Goal: Task Accomplishment & Management: Manage account settings

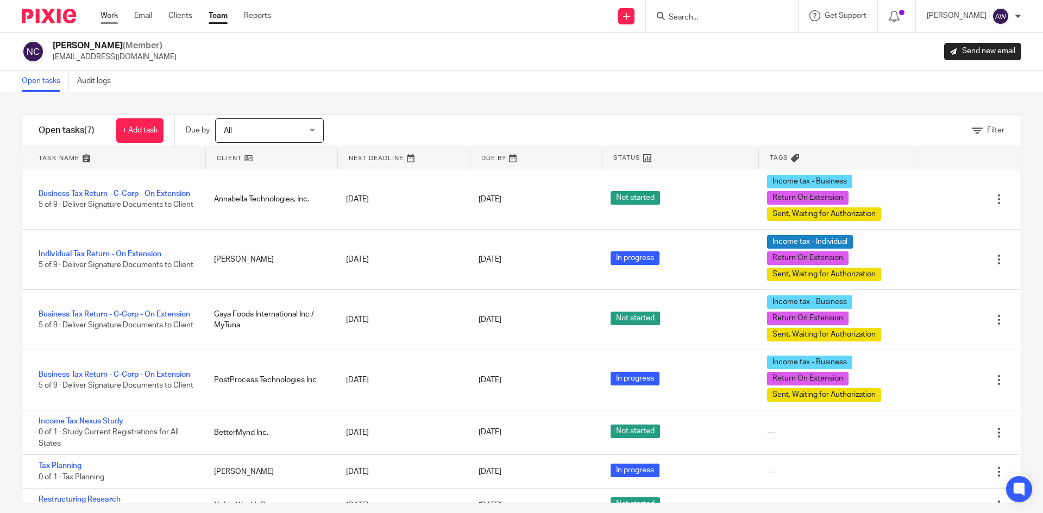
click at [104, 17] on link "Work" at bounding box center [108, 15] width 17 height 11
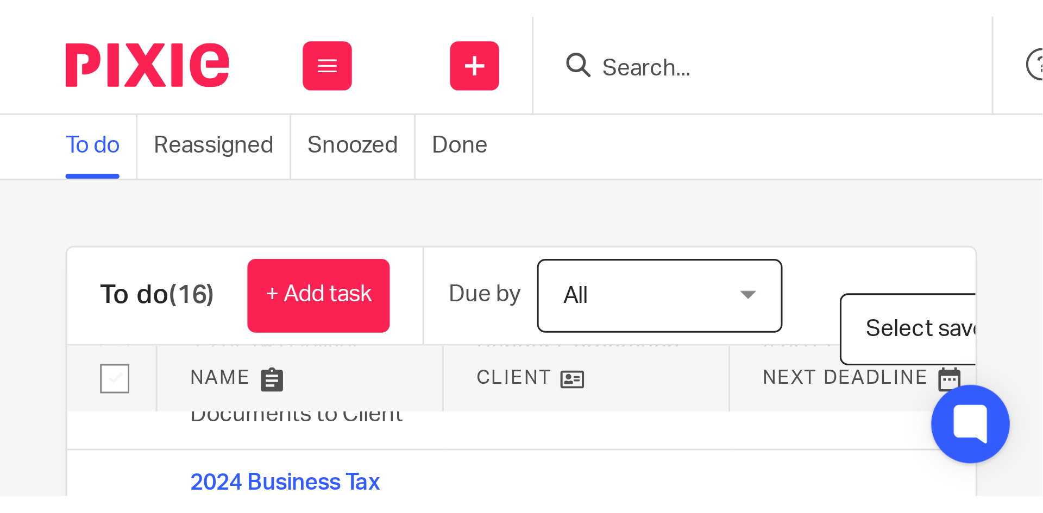
scroll to position [54, 0]
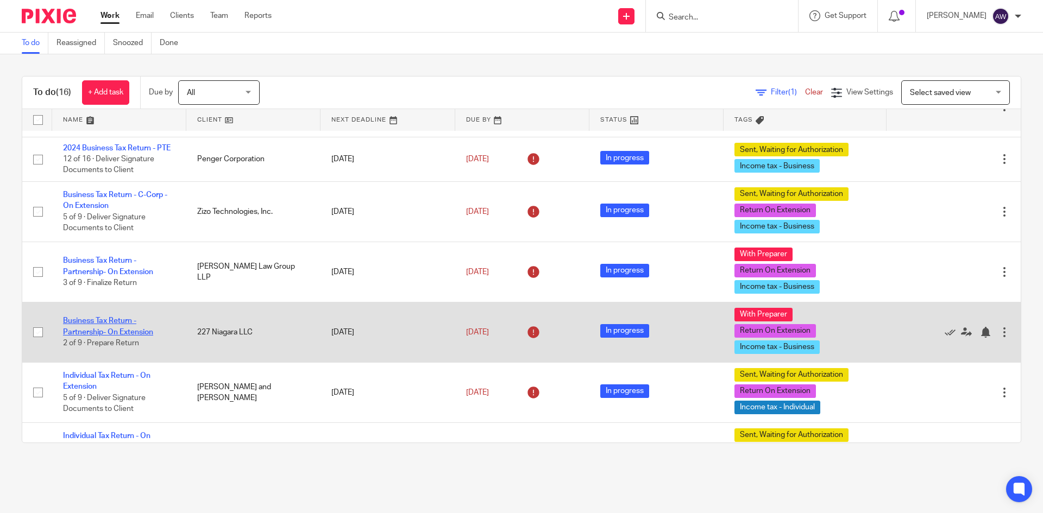
click at [99, 335] on link "Business Tax Return - Partnership- On Extension" at bounding box center [108, 326] width 90 height 18
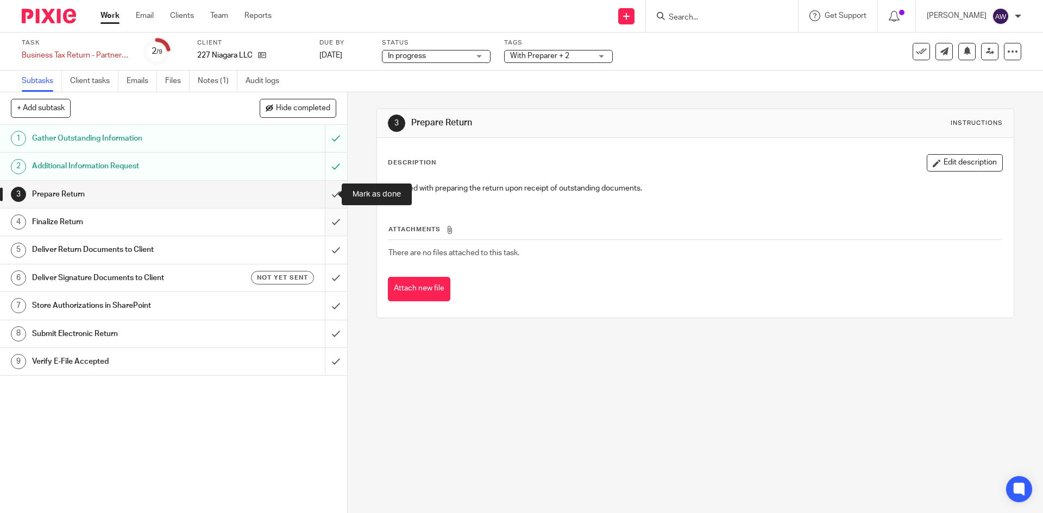
drag, startPoint x: 325, startPoint y: 204, endPoint x: 324, endPoint y: 210, distance: 5.5
click at [324, 210] on div "1 Gather Outstanding Information 2 Additional Information Request 3 Prepare Ret…" at bounding box center [173, 319] width 347 height 388
click at [325, 187] on input "submit" at bounding box center [173, 194] width 347 height 27
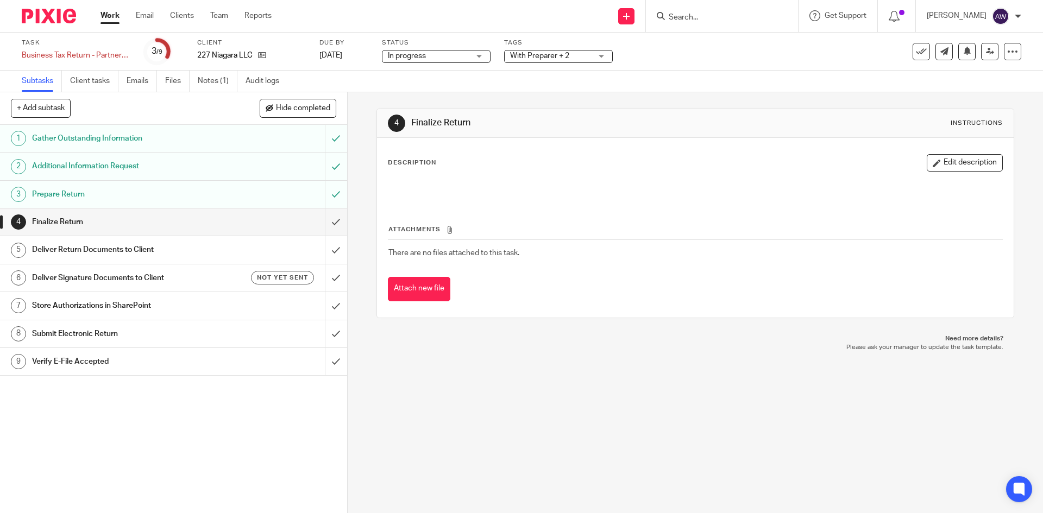
click at [544, 52] on span "With Preparer + 2" at bounding box center [539, 56] width 59 height 8
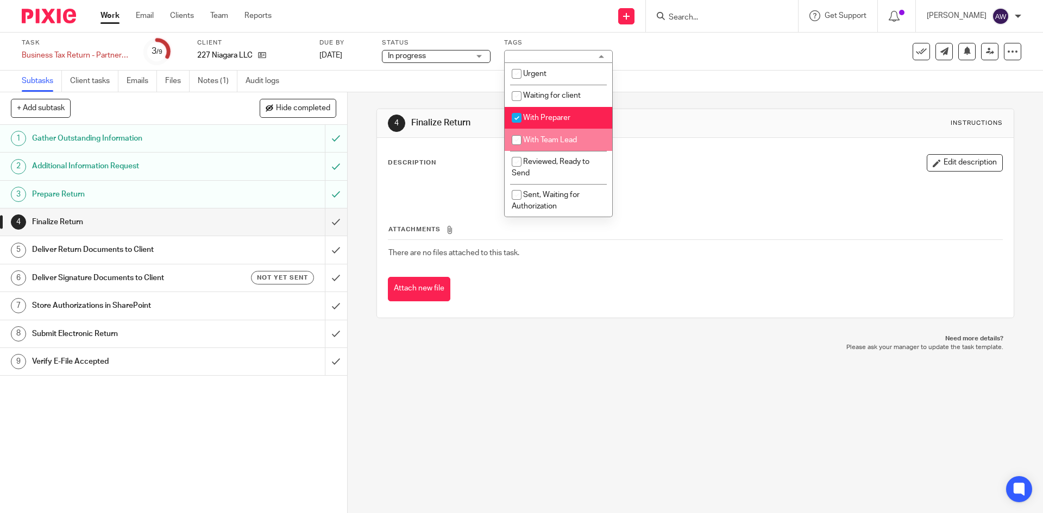
click at [541, 134] on li "With Team Lead" at bounding box center [559, 140] width 108 height 22
checkbox input "true"
click at [563, 110] on li "With Preparer" at bounding box center [559, 118] width 108 height 22
checkbox input "false"
click at [710, 92] on div "4 Finalize Return Instructions Description Edit description Attachments There a…" at bounding box center [694, 213] width 637 height 242
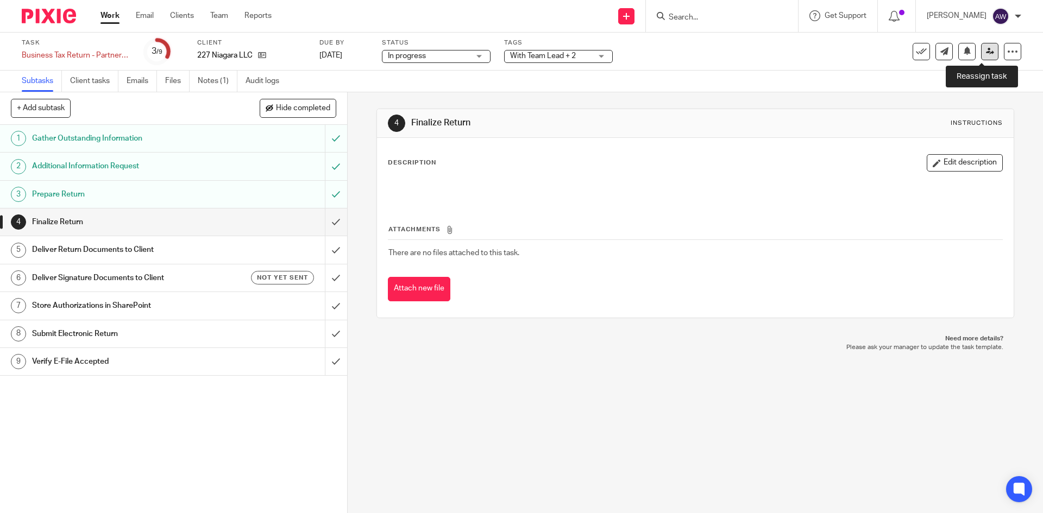
click at [986, 51] on icon at bounding box center [990, 51] width 8 height 8
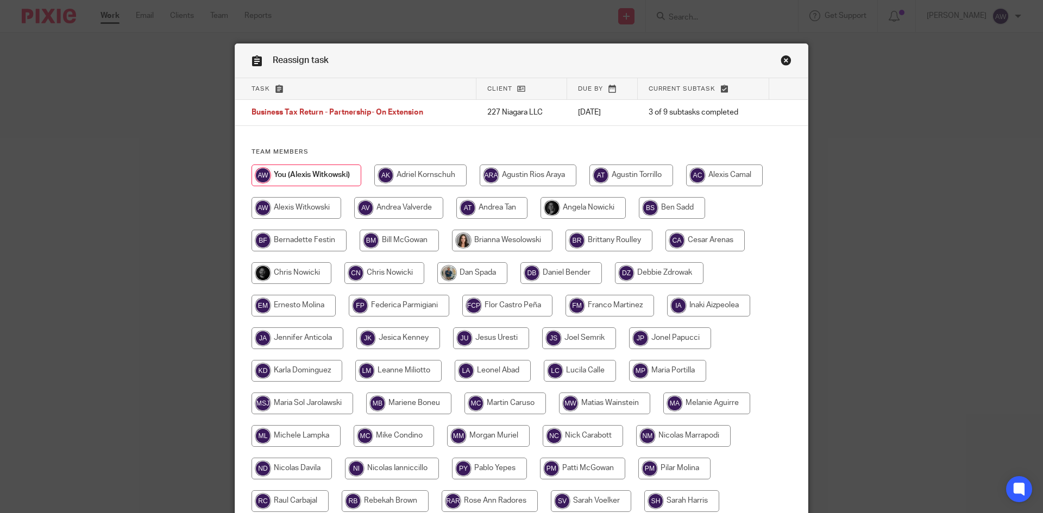
click at [281, 263] on input "radio" at bounding box center [291, 273] width 80 height 22
radio input "true"
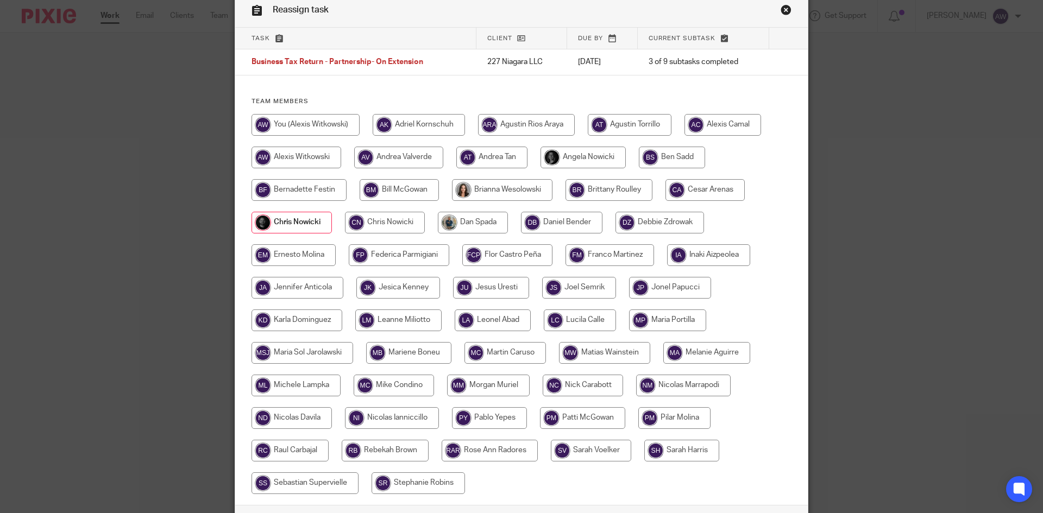
scroll to position [132, 0]
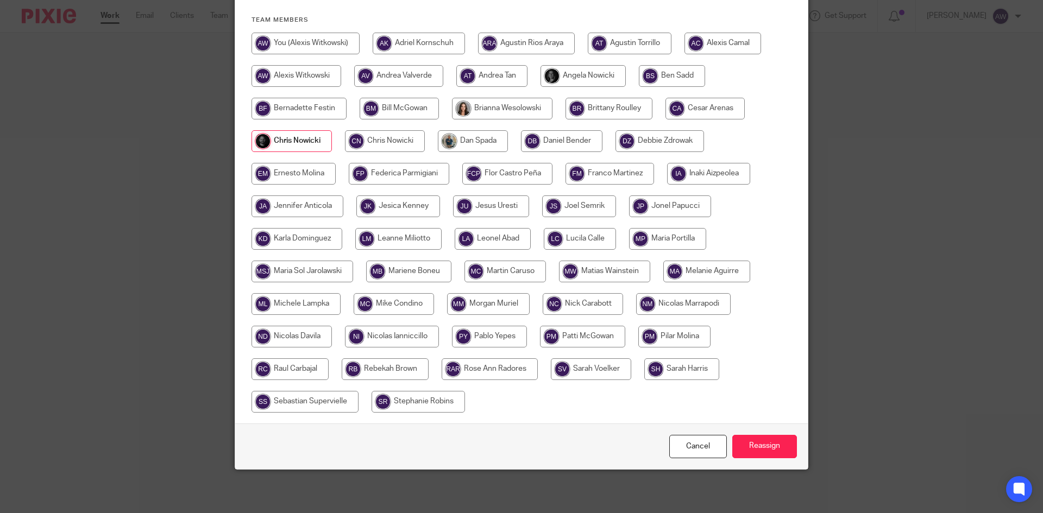
click at [782, 459] on div "Cancel Reassign" at bounding box center [521, 447] width 572 height 46
click at [778, 453] on input "Reassign" at bounding box center [764, 446] width 65 height 23
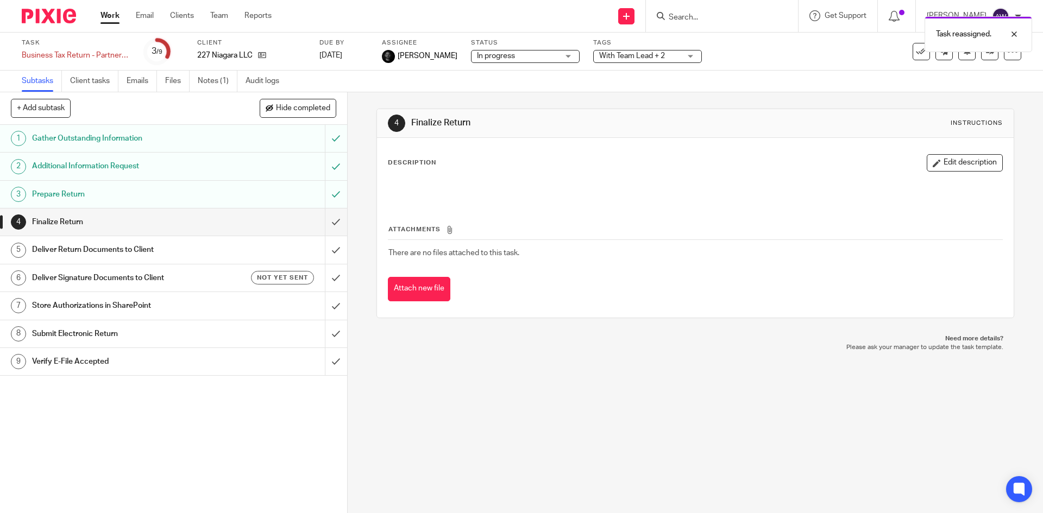
click at [115, 21] on link "Work" at bounding box center [109, 15] width 19 height 11
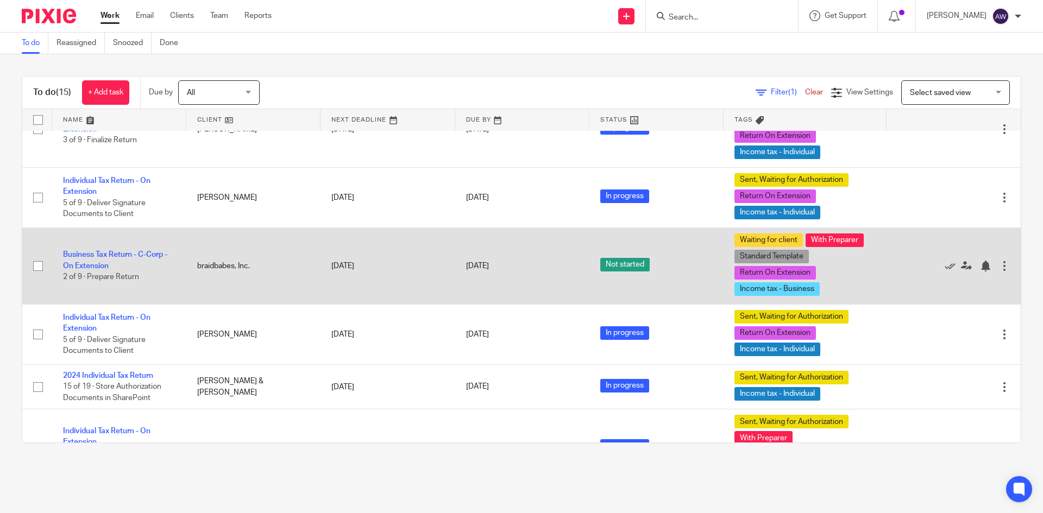
scroll to position [633, 0]
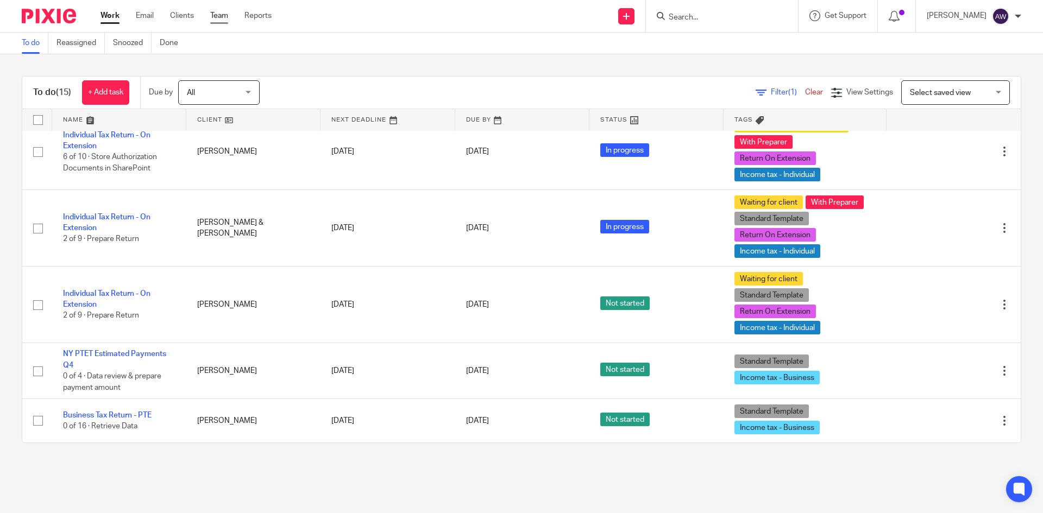
click at [217, 16] on link "Team" at bounding box center [219, 15] width 18 height 11
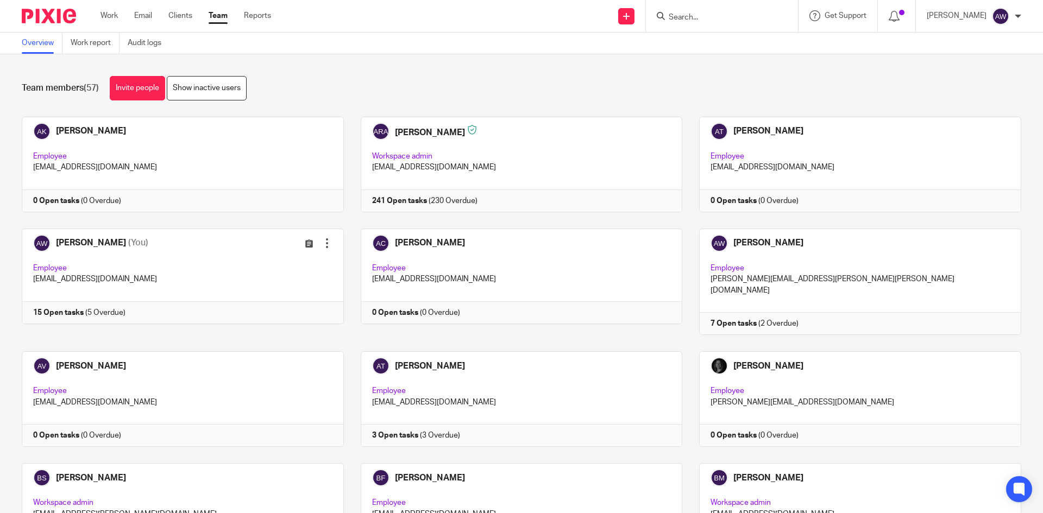
click at [791, 299] on link at bounding box center [851, 282] width 339 height 106
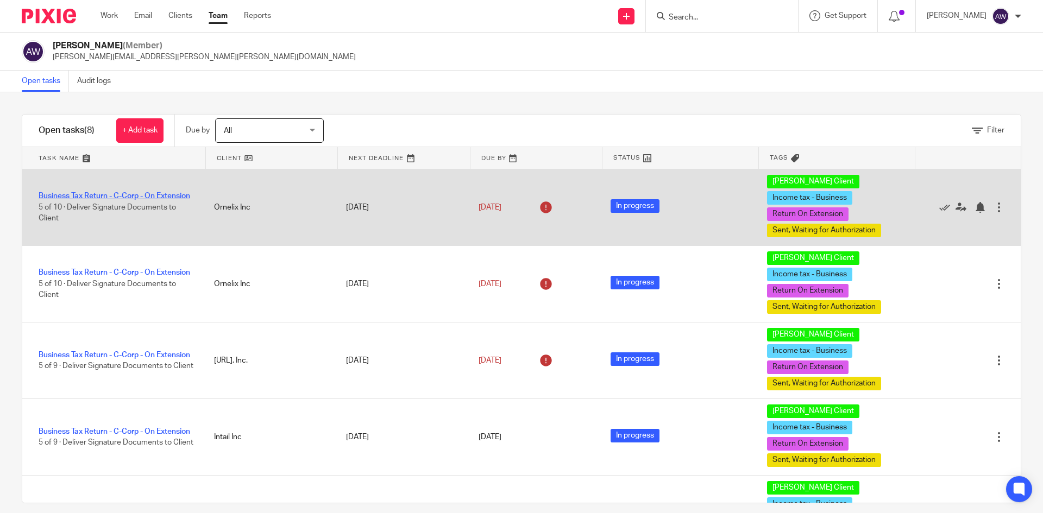
click at [116, 192] on link "Business Tax Return - C-Corp - On Extension" at bounding box center [115, 196] width 152 height 8
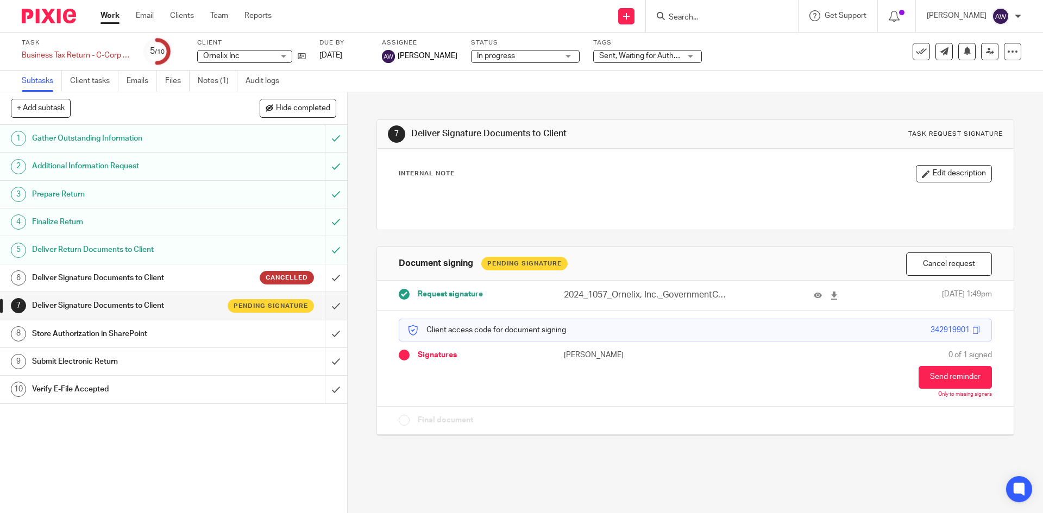
click at [115, 24] on div "Work Email Clients Team Reports Work Email Clients Team Reports Settings" at bounding box center [189, 16] width 198 height 32
click at [114, 17] on link "Work" at bounding box center [109, 15] width 19 height 11
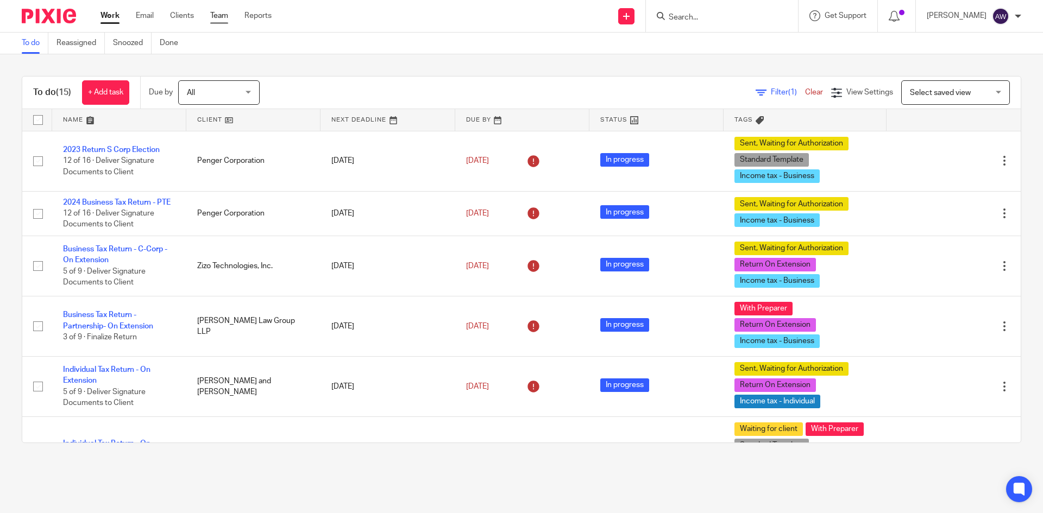
click at [225, 15] on link "Team" at bounding box center [219, 15] width 18 height 11
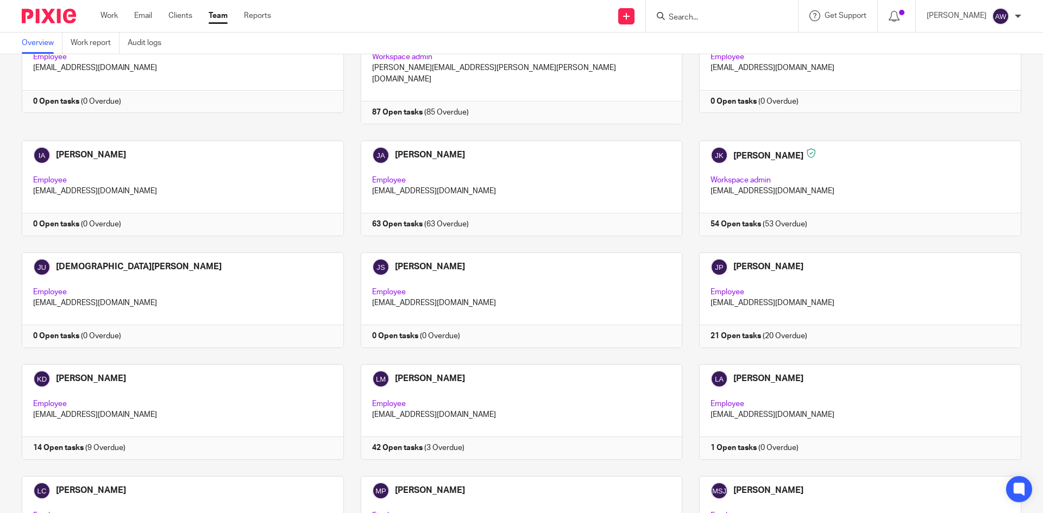
scroll to position [923, 0]
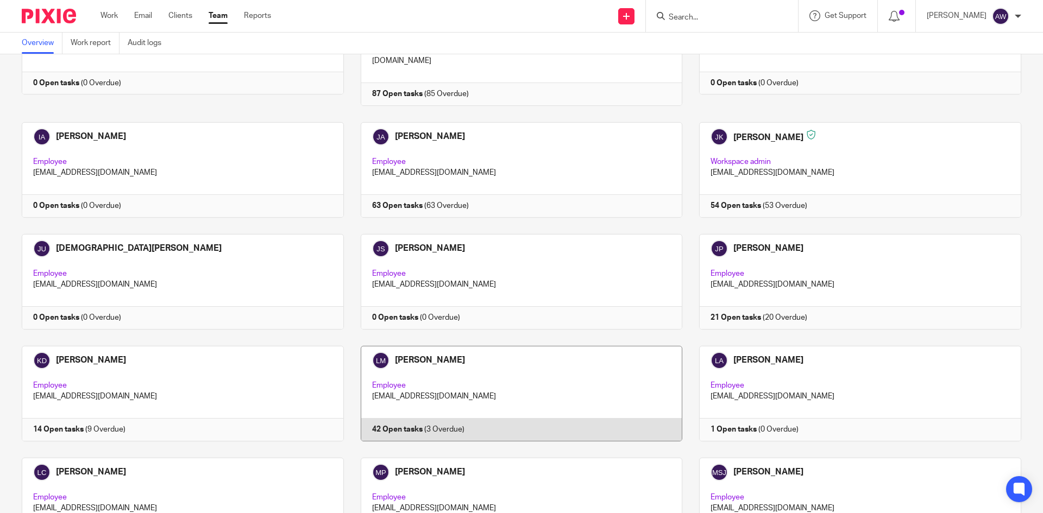
click at [465, 354] on link at bounding box center [513, 394] width 339 height 96
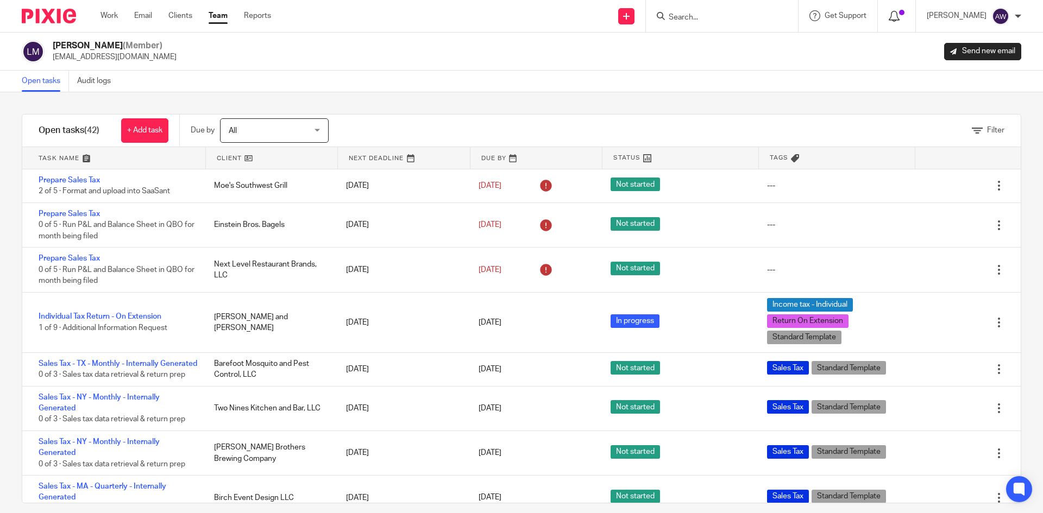
click at [899, 13] on icon at bounding box center [894, 16] width 11 height 11
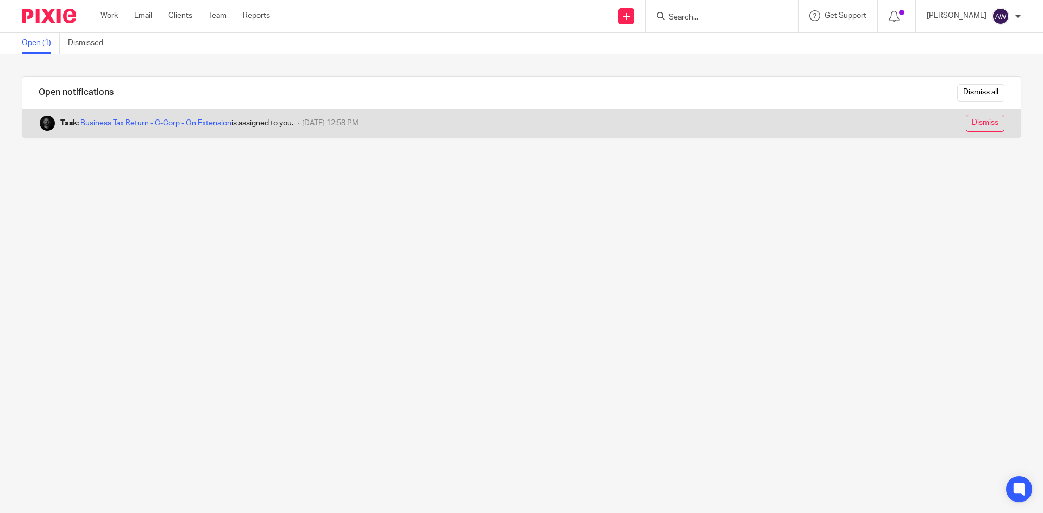
click at [966, 125] on input "Dismiss" at bounding box center [985, 123] width 39 height 17
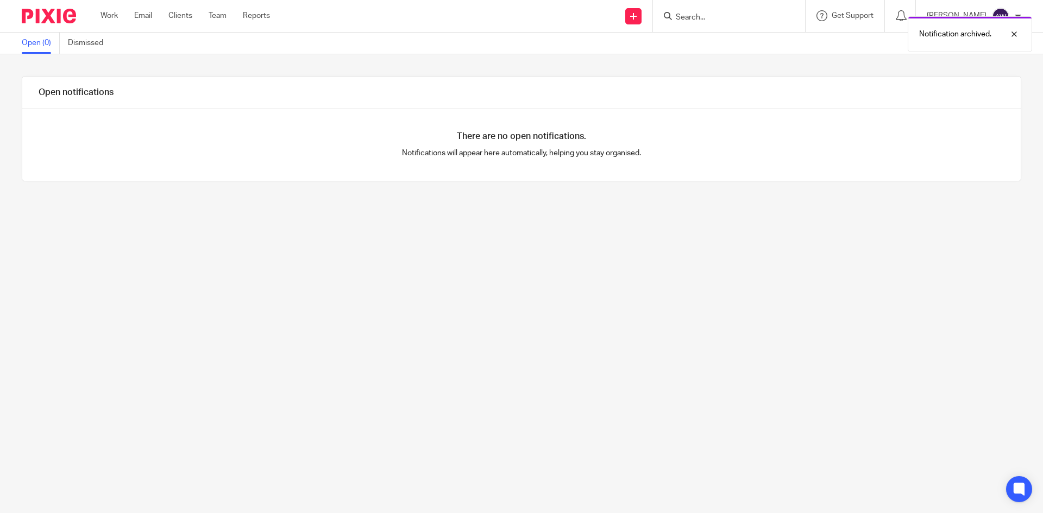
click at [952, 13] on div "Notification archived." at bounding box center [776, 31] width 511 height 41
click at [952, 17] on div "Notification archived." at bounding box center [970, 34] width 124 height 36
click at [968, 14] on p "[PERSON_NAME]" at bounding box center [957, 15] width 60 height 11
click at [208, 9] on div "Work Email Clients Team Reports Work Email Clients Team Reports Settings" at bounding box center [188, 16] width 197 height 32
click at [215, 15] on link "Team" at bounding box center [218, 15] width 18 height 11
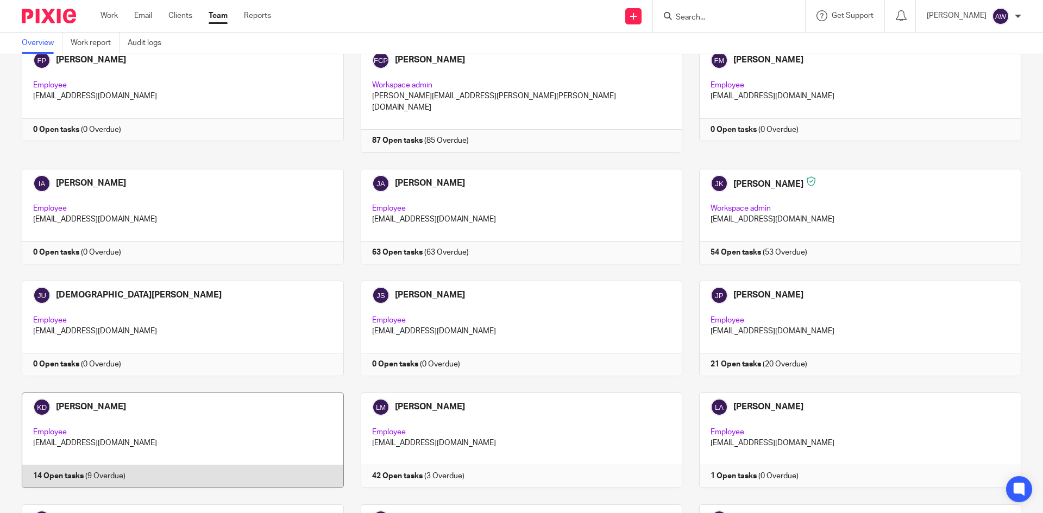
scroll to position [923, 0]
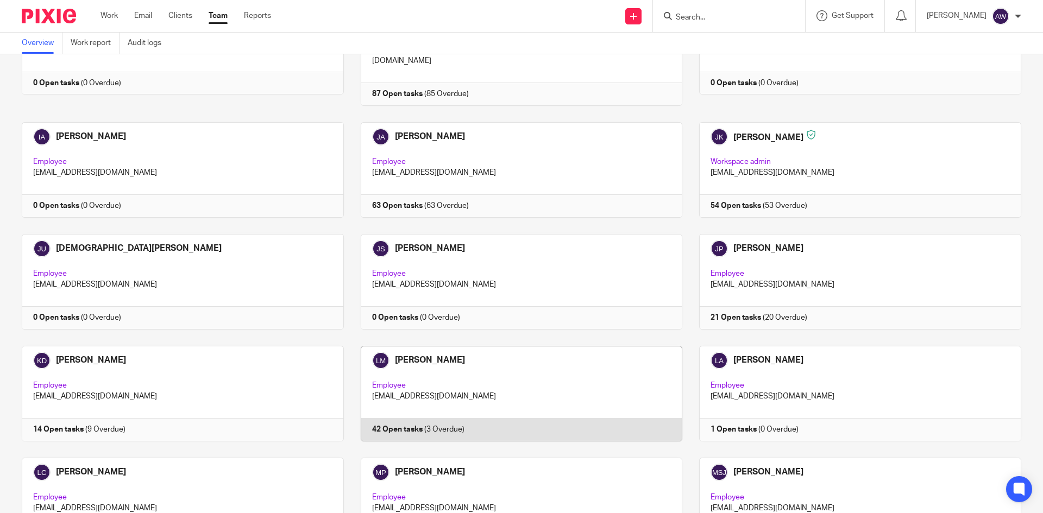
click at [520, 346] on link at bounding box center [513, 394] width 339 height 96
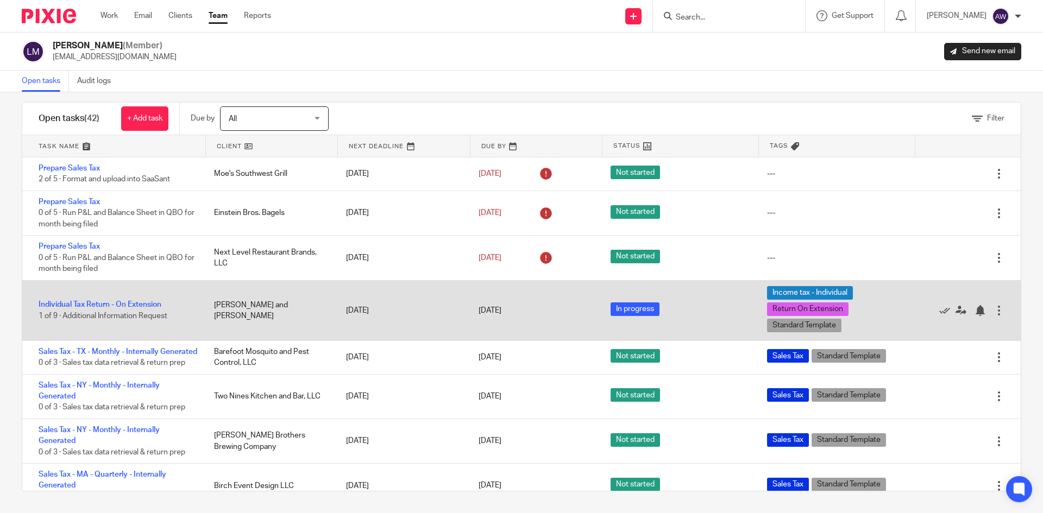
scroll to position [54, 0]
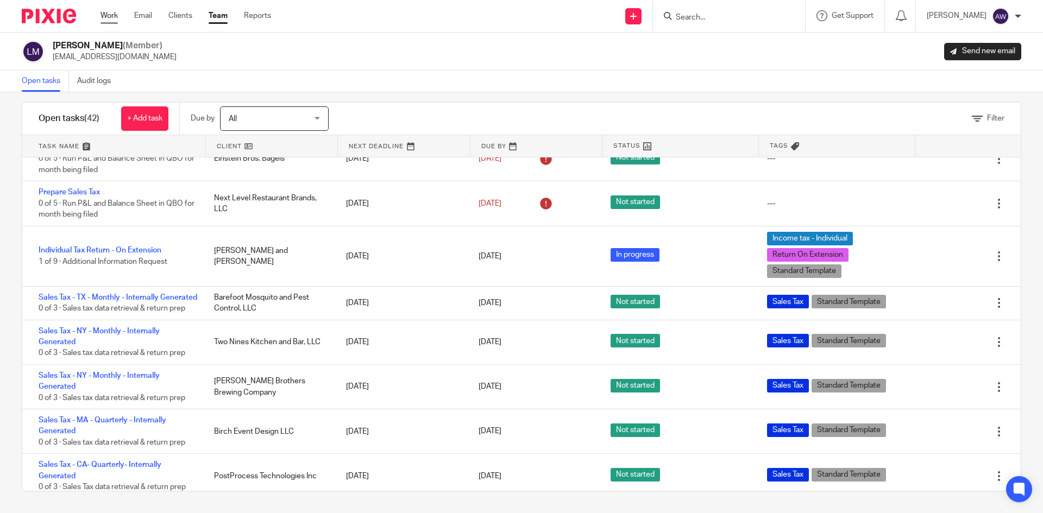
click at [112, 16] on link "Work" at bounding box center [108, 15] width 17 height 11
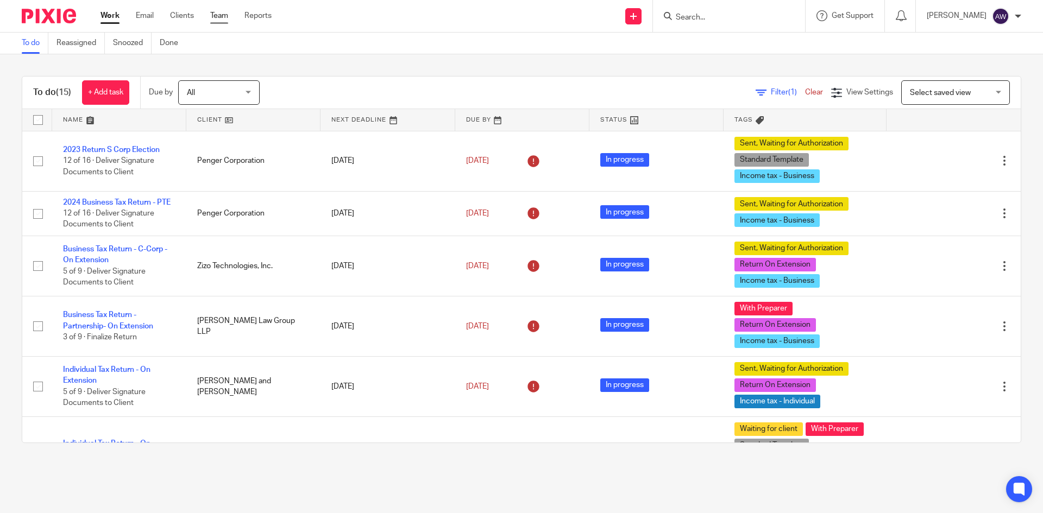
click at [217, 15] on link "Team" at bounding box center [219, 15] width 18 height 11
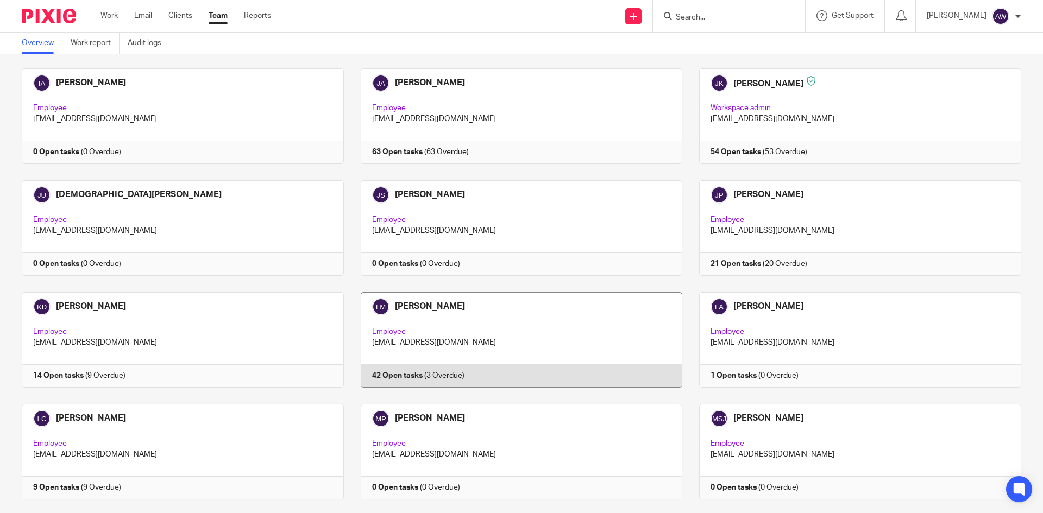
scroll to position [978, 0]
click at [484, 334] on link at bounding box center [513, 340] width 339 height 96
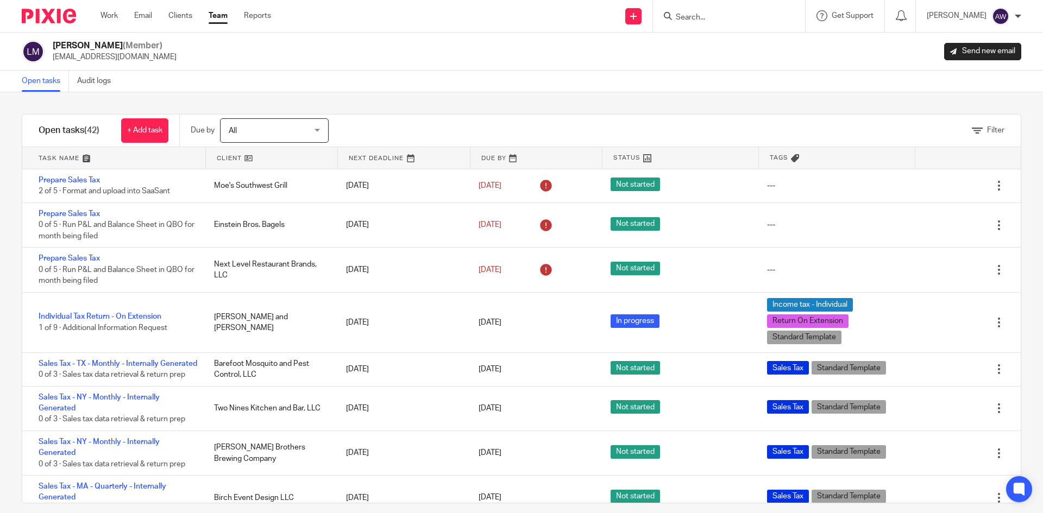
click at [231, 159] on link at bounding box center [272, 158] width 132 height 22
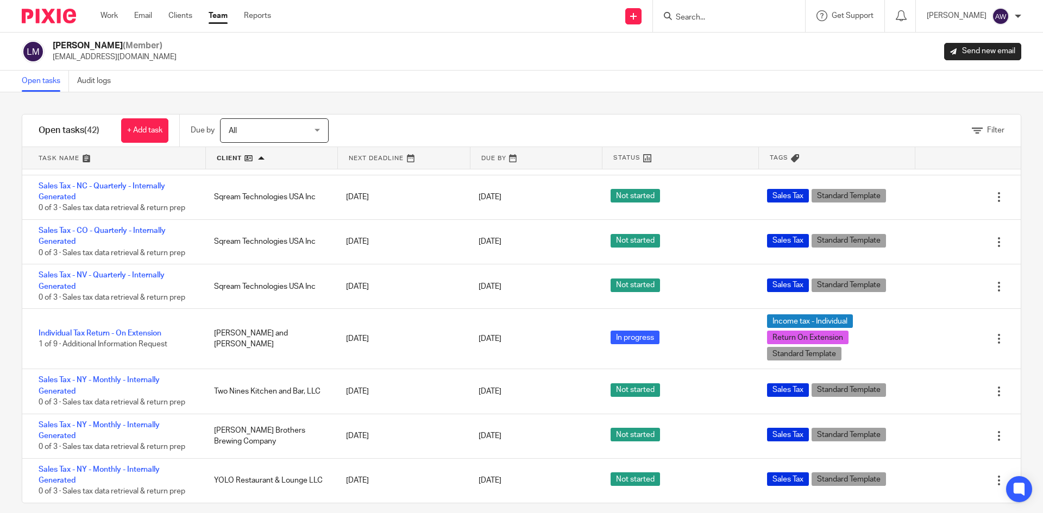
scroll to position [1524, 0]
click at [117, 18] on link "Work" at bounding box center [108, 15] width 17 height 11
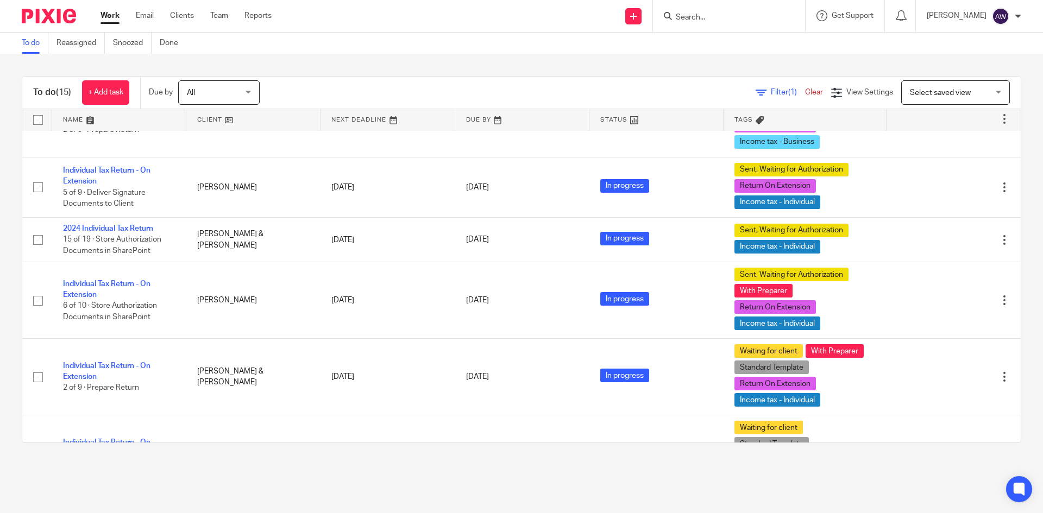
scroll to position [489, 0]
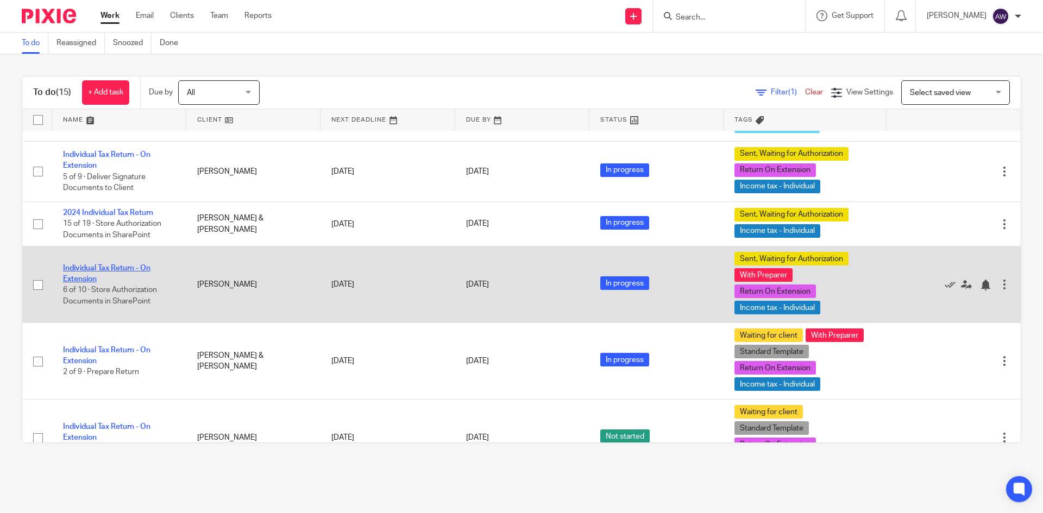
click at [118, 280] on link "Individual Tax Return - On Extension" at bounding box center [106, 273] width 87 height 18
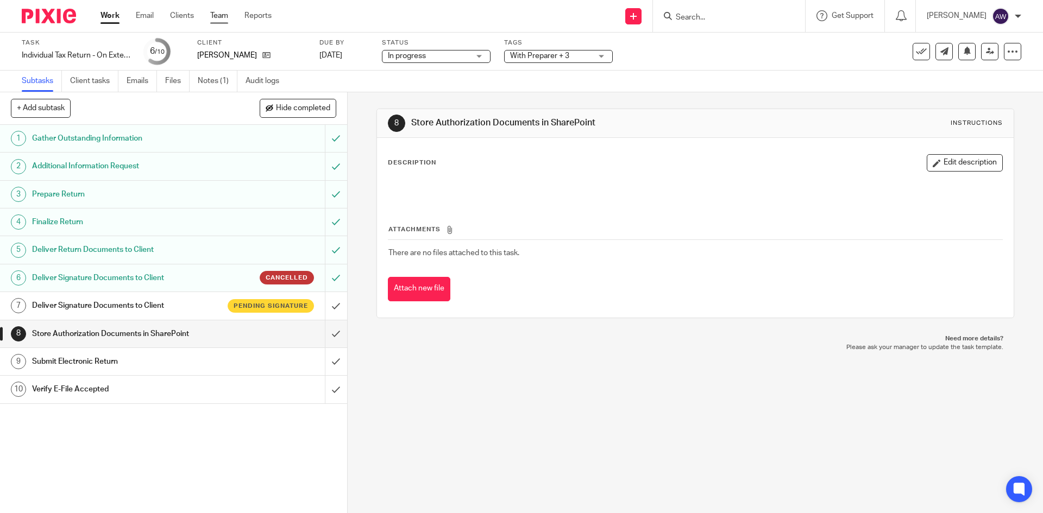
click at [223, 12] on link "Team" at bounding box center [219, 15] width 18 height 11
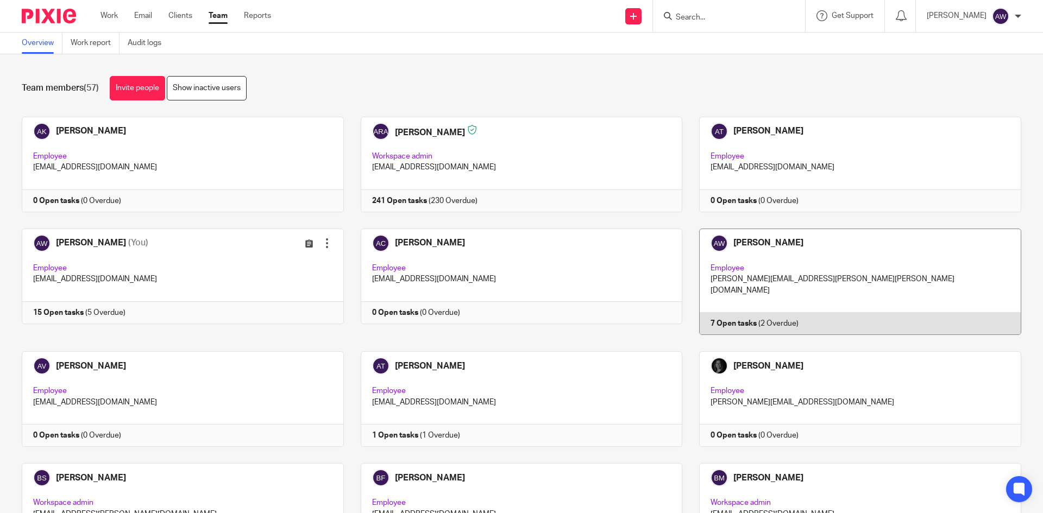
click at [746, 296] on link at bounding box center [851, 282] width 339 height 106
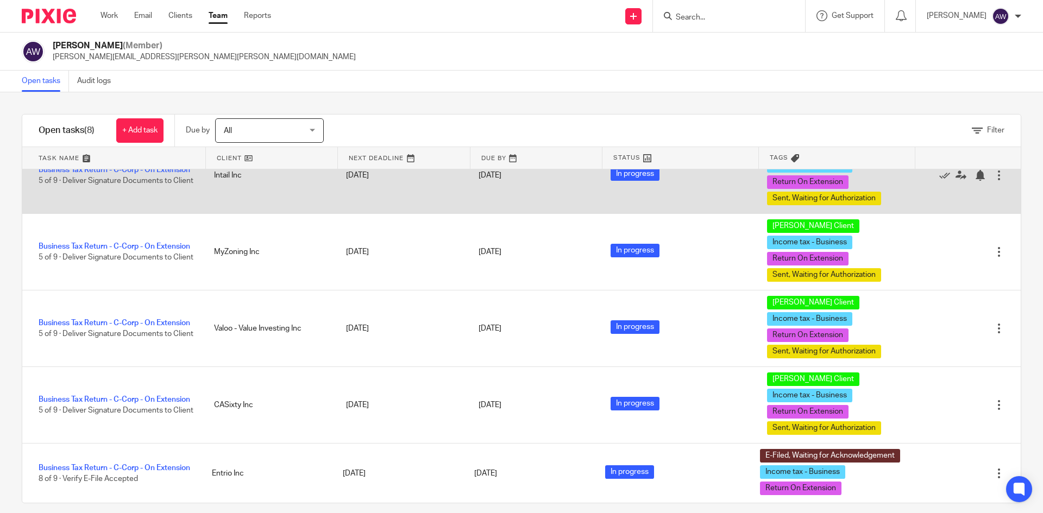
scroll to position [262, 0]
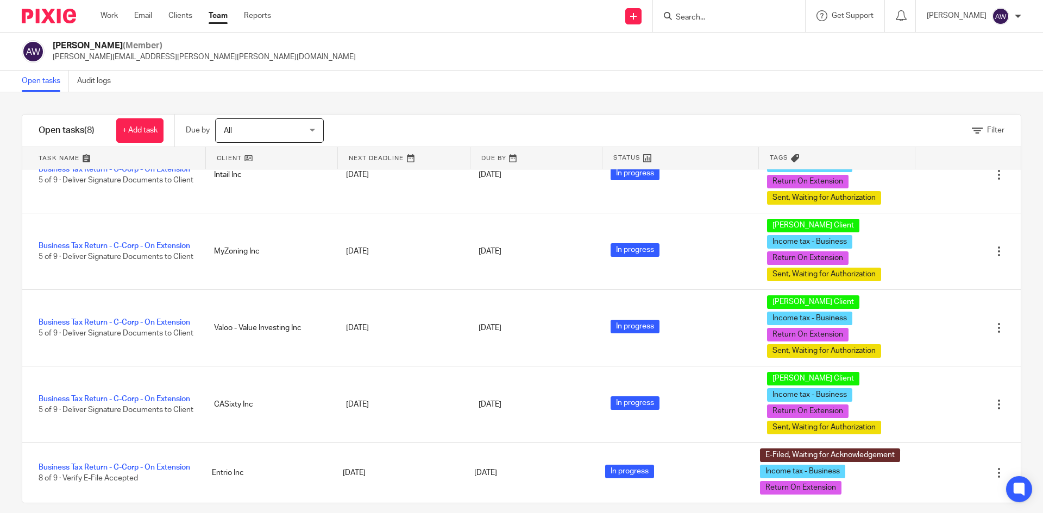
click at [224, 21] on link "Team" at bounding box center [218, 15] width 19 height 11
